Goal: Task Accomplishment & Management: Use online tool/utility

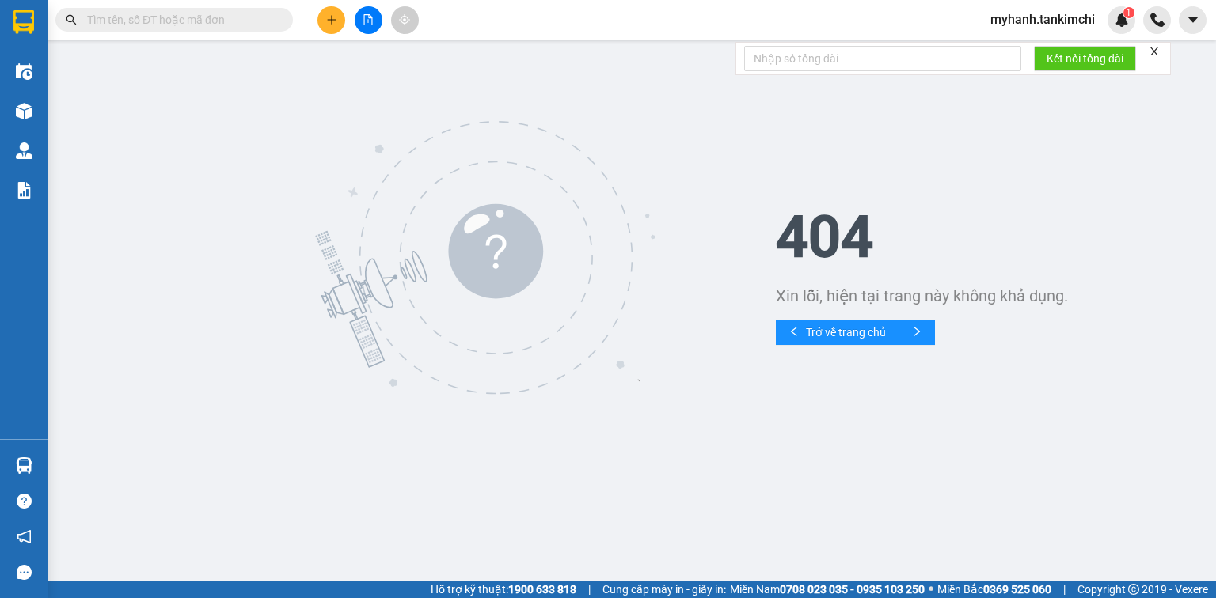
drag, startPoint x: 183, startPoint y: 26, endPoint x: 204, endPoint y: 18, distance: 22.8
click at [193, 26] on input "text" at bounding box center [180, 19] width 187 height 17
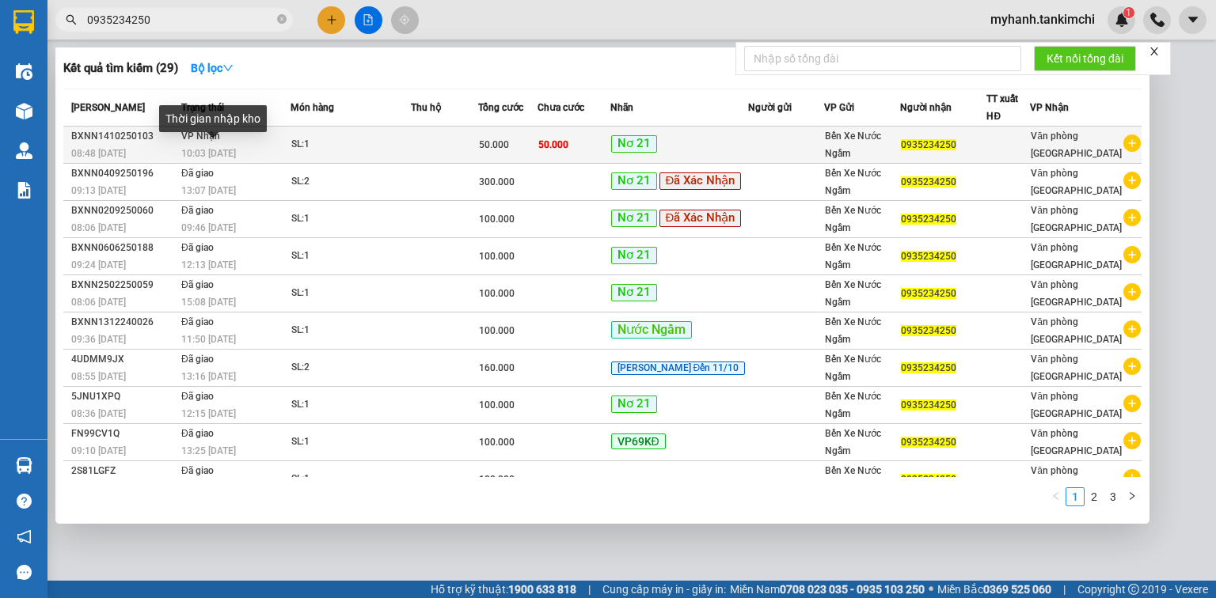
type input "0935234250"
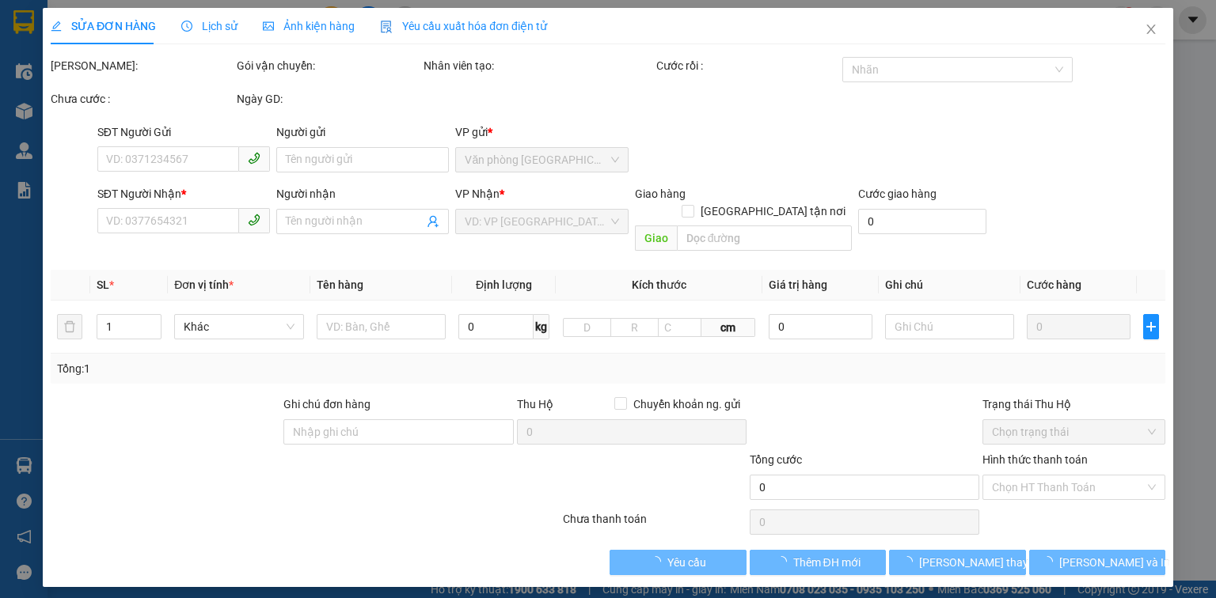
type input "0935234250"
type input "50.000"
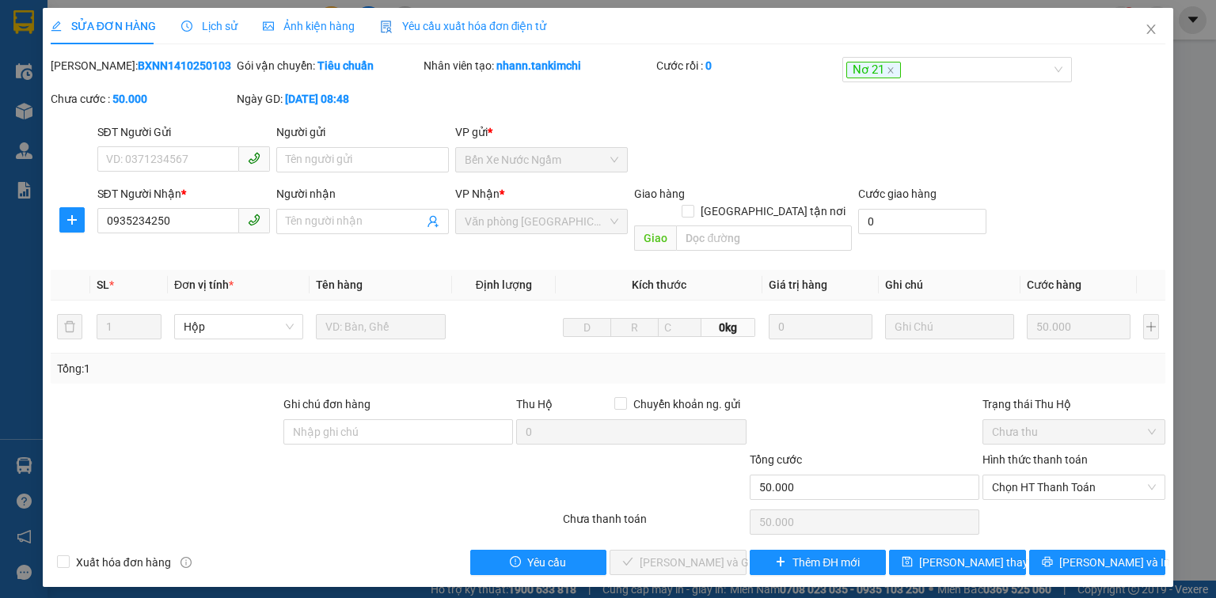
click at [207, 28] on span "Lịch sử" at bounding box center [209, 26] width 56 height 13
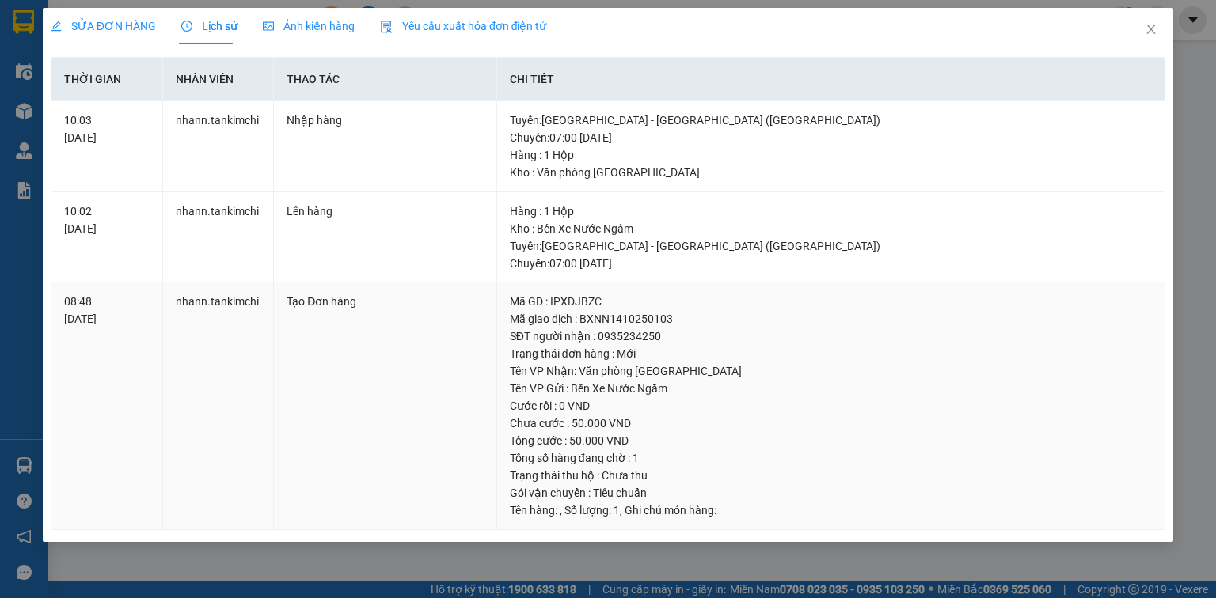
click at [113, 369] on td "08:48 [DATE]" at bounding box center [107, 407] width 112 height 248
click at [235, 357] on td "nhann.tankimchi" at bounding box center [219, 407] width 112 height 248
click at [369, 344] on td "Tạo Đơn hàng" at bounding box center [385, 407] width 222 height 248
click at [245, 152] on td "nhann.tankimchi" at bounding box center [219, 146] width 112 height 91
click at [98, 139] on div "10:03 [DATE]" at bounding box center [106, 129] width 85 height 35
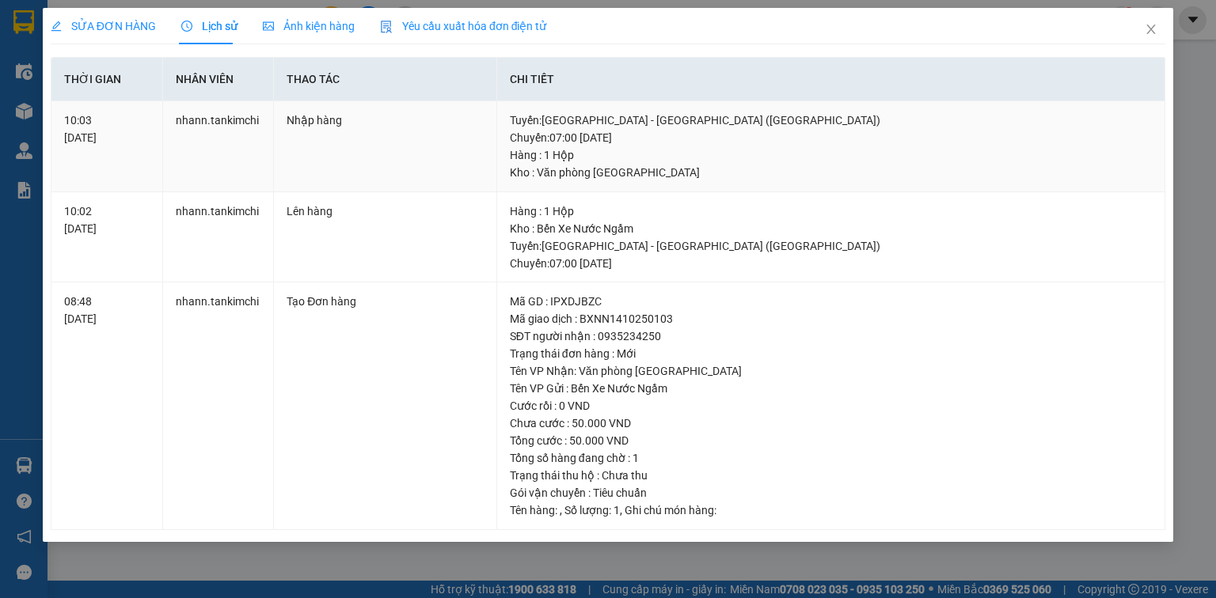
click at [214, 148] on td "nhann.tankimchi" at bounding box center [219, 146] width 112 height 91
click at [370, 139] on td "Nhập hàng" at bounding box center [385, 146] width 222 height 91
click at [203, 29] on span "Lịch sử" at bounding box center [209, 26] width 56 height 13
